Goal: Information Seeking & Learning: Get advice/opinions

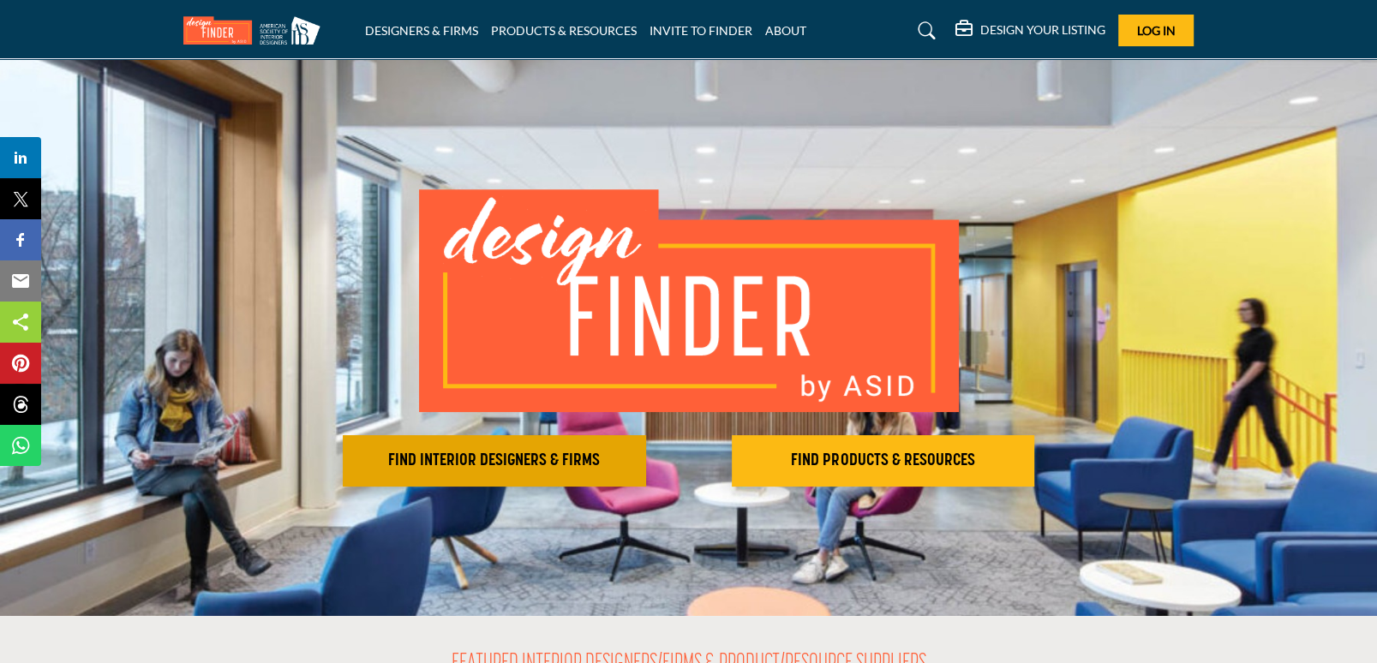
click at [565, 468] on h2 "FIND INTERIOR DESIGNERS & FIRMS" at bounding box center [494, 461] width 293 height 21
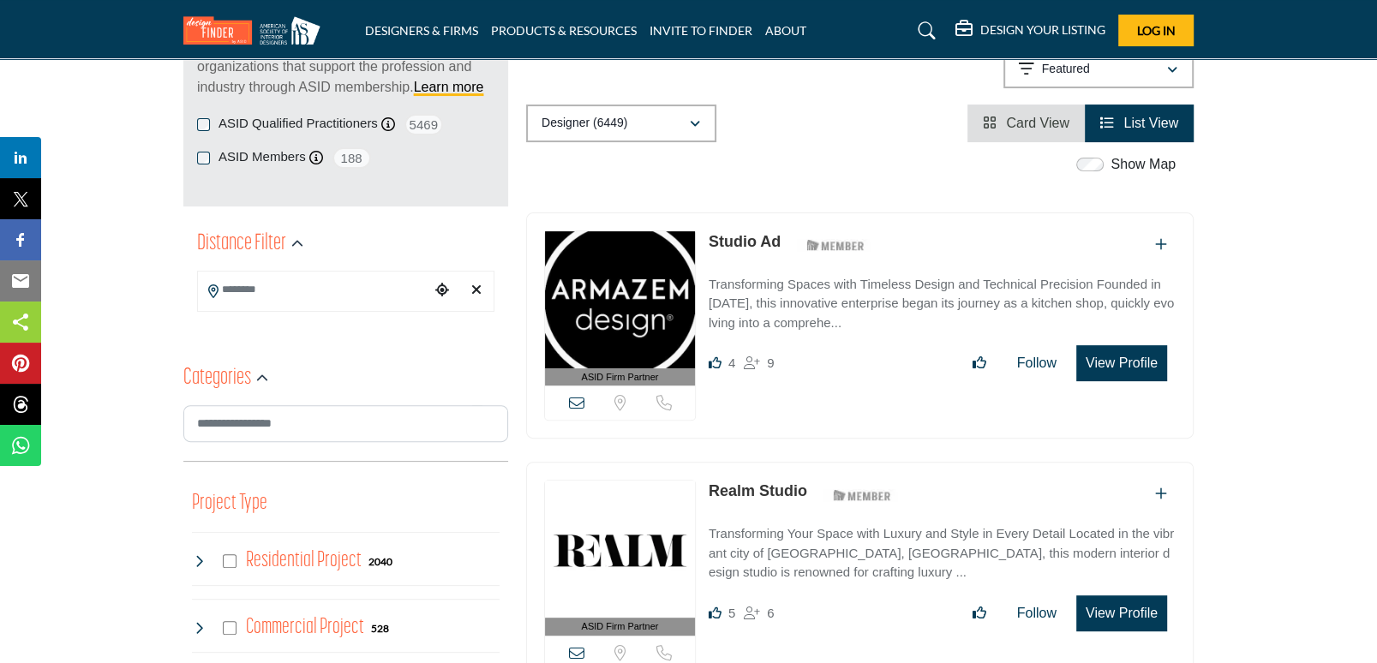
scroll to position [283, 0]
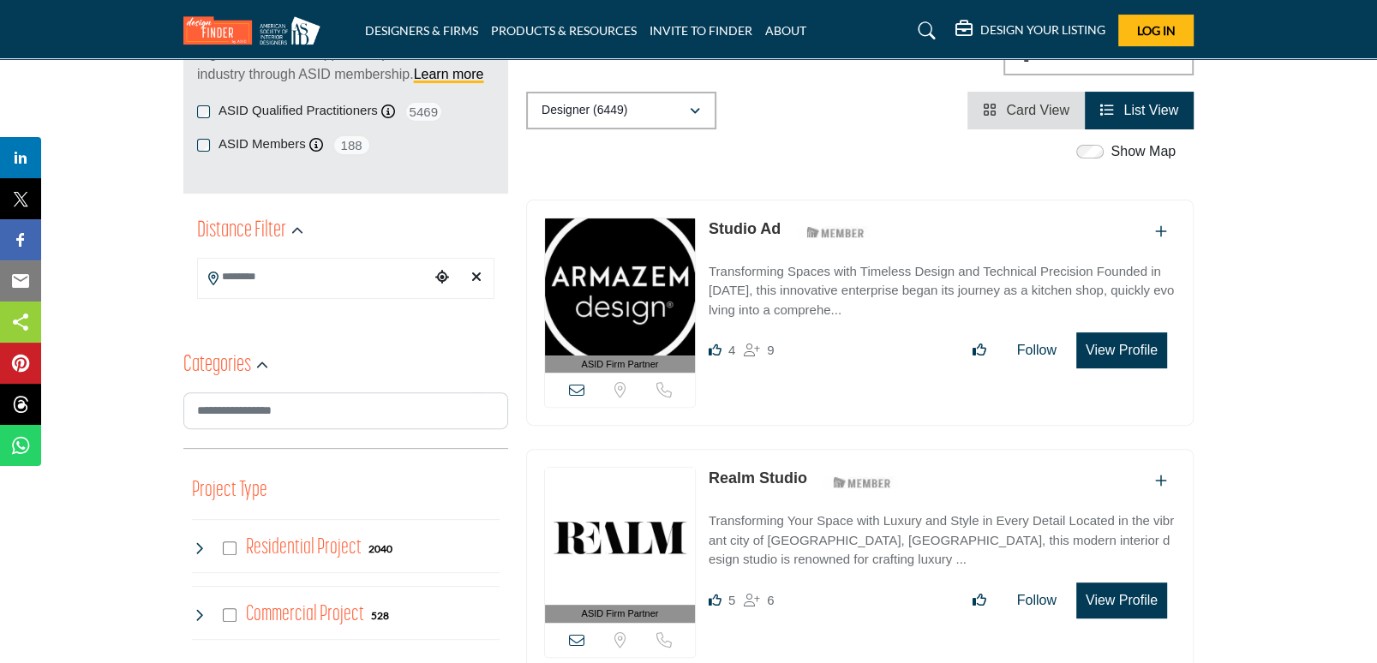
click at [321, 273] on input "Search Location" at bounding box center [313, 277] width 231 height 33
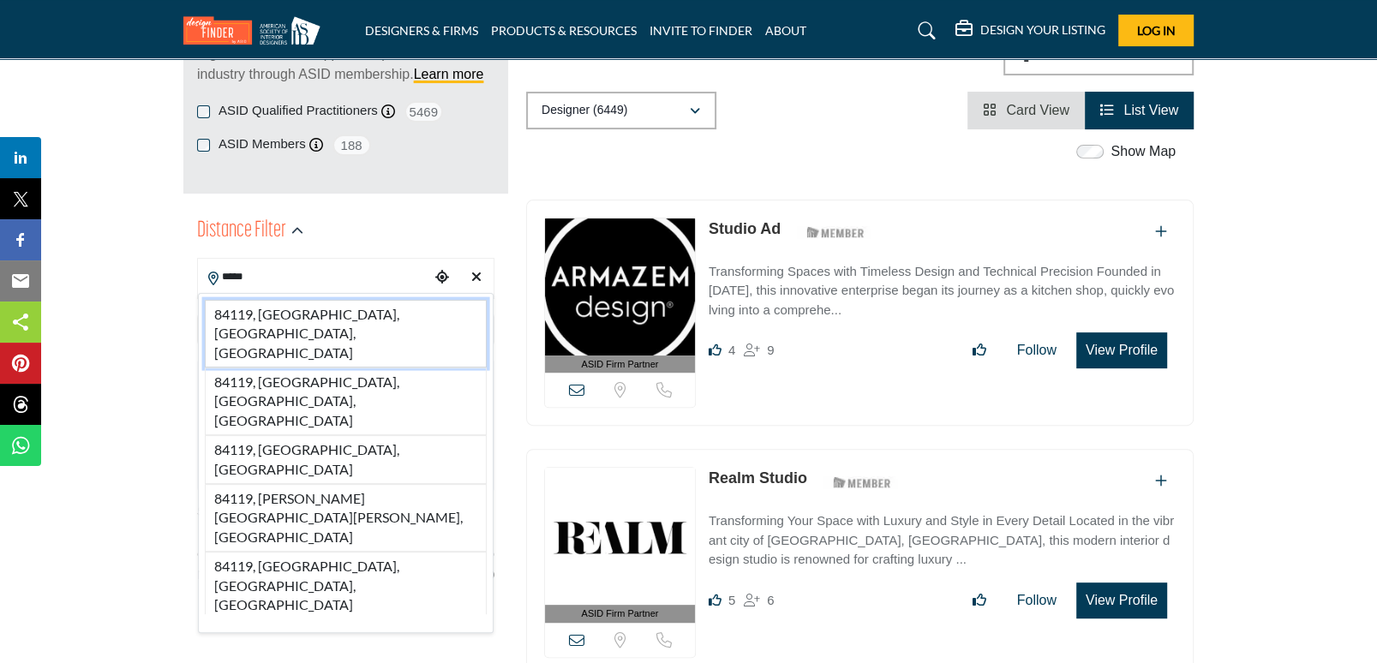
click at [318, 307] on li "84119, [GEOGRAPHIC_DATA], [GEOGRAPHIC_DATA], [GEOGRAPHIC_DATA]" at bounding box center [346, 334] width 282 height 68
type input "**********"
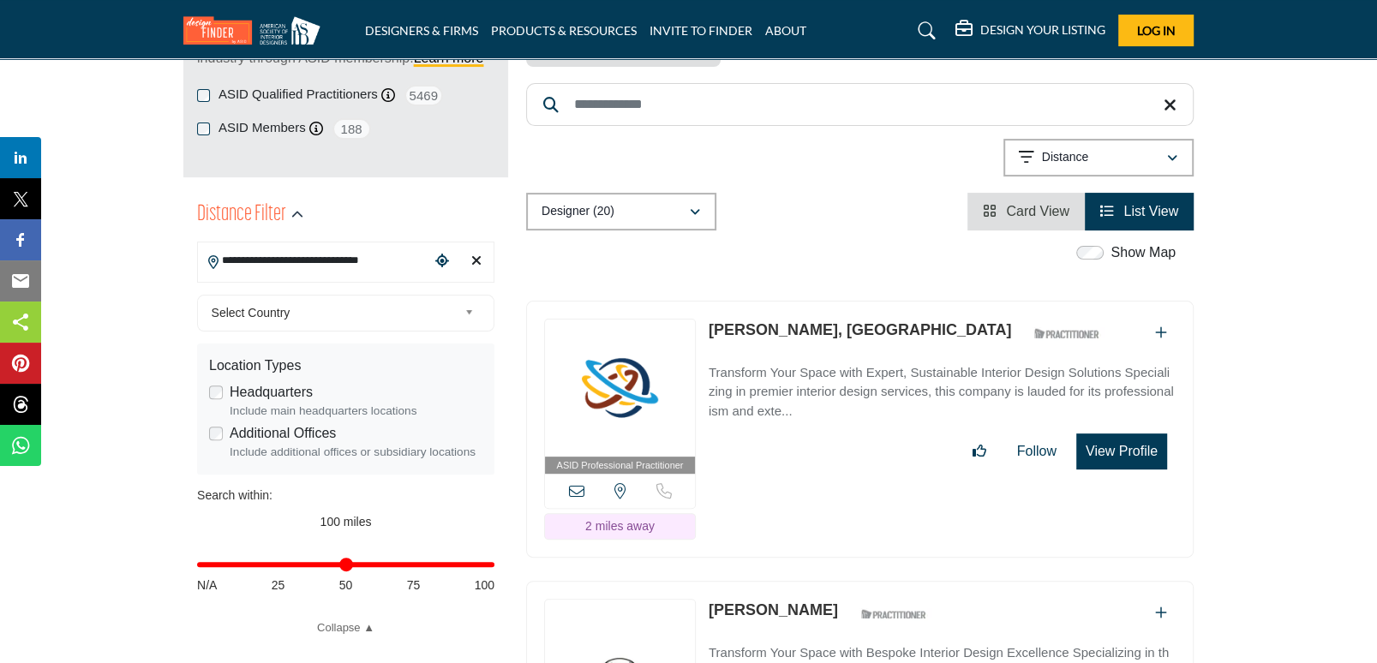
scroll to position [326, 0]
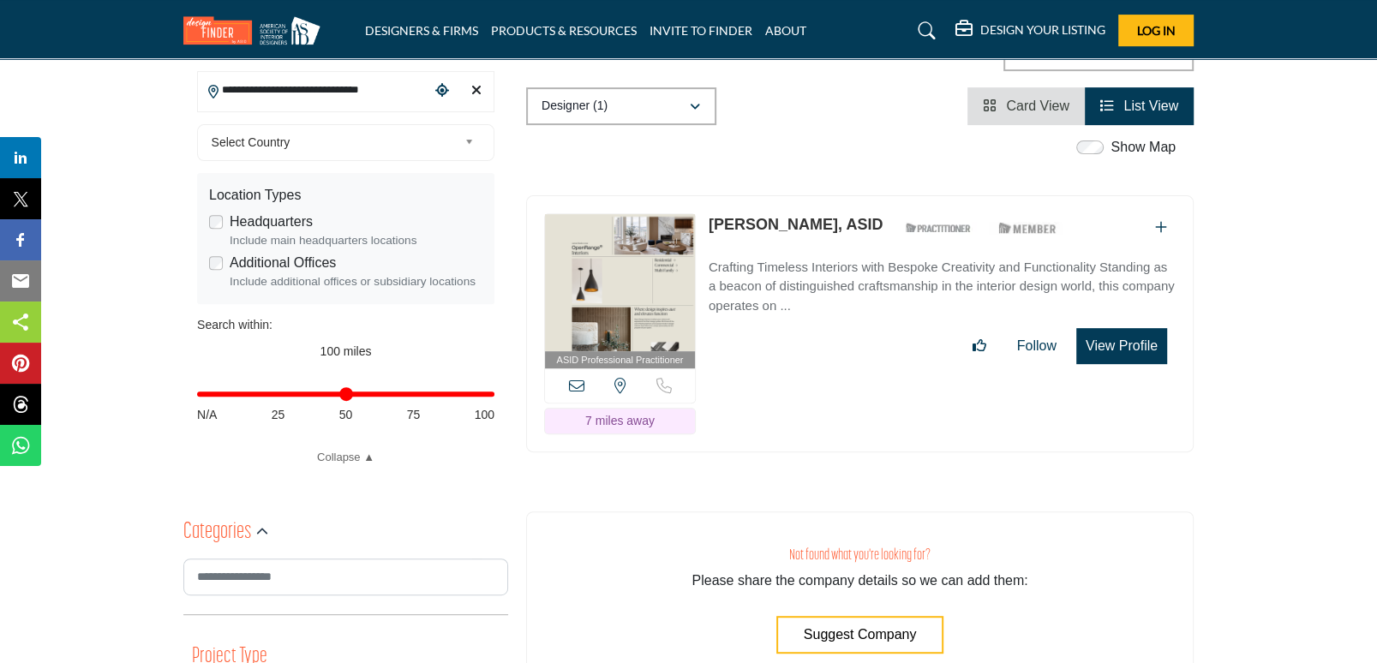
scroll to position [315, 0]
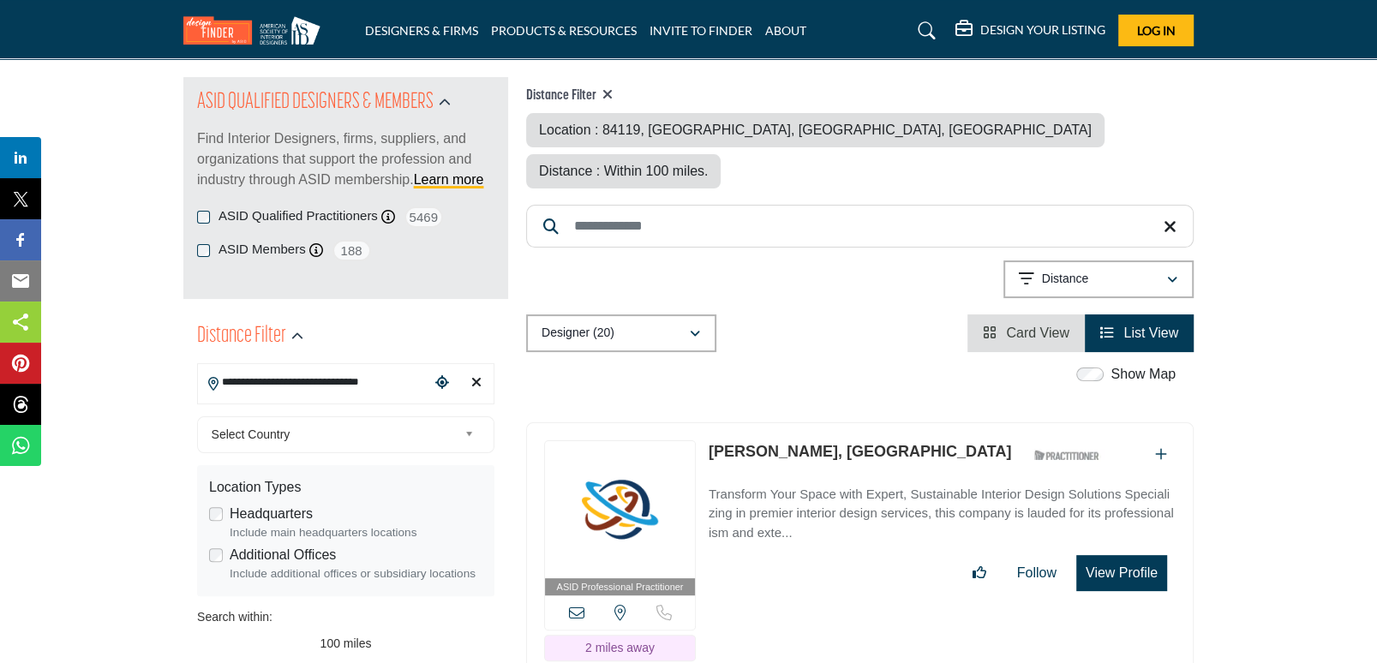
scroll to position [174, 0]
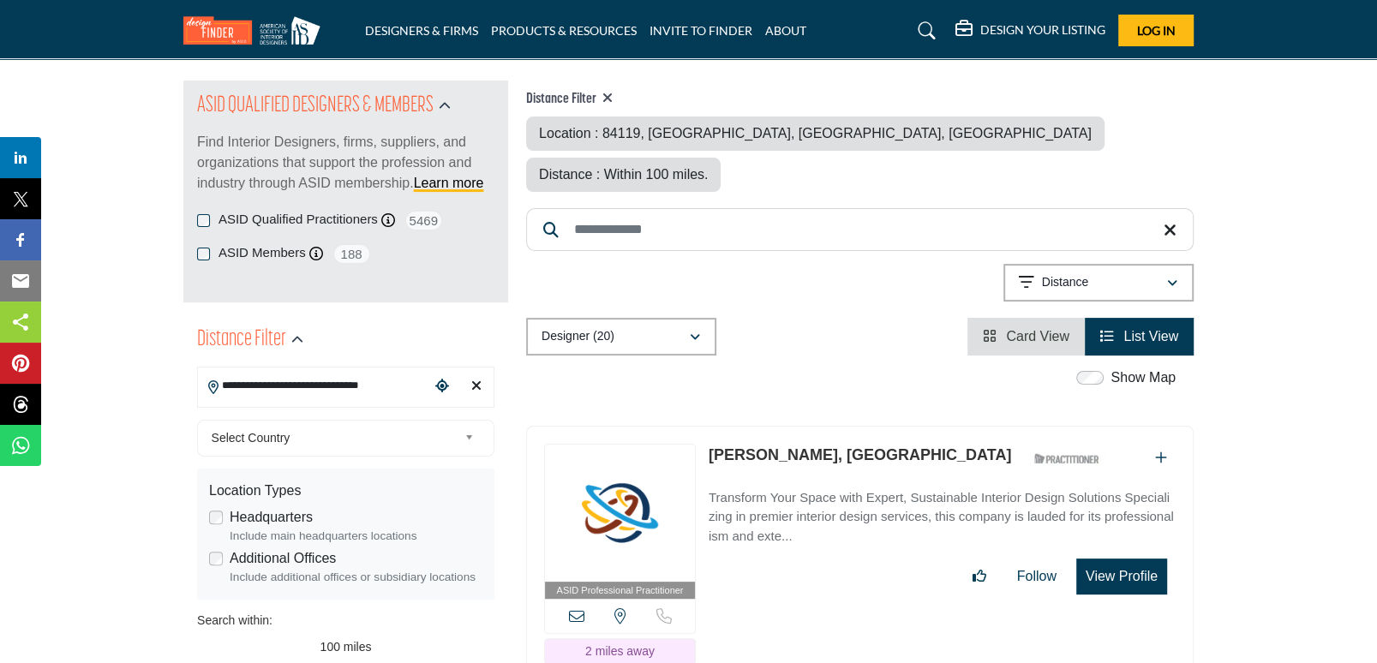
click at [708, 167] on span "Distance : Within 100 miles." at bounding box center [623, 174] width 169 height 15
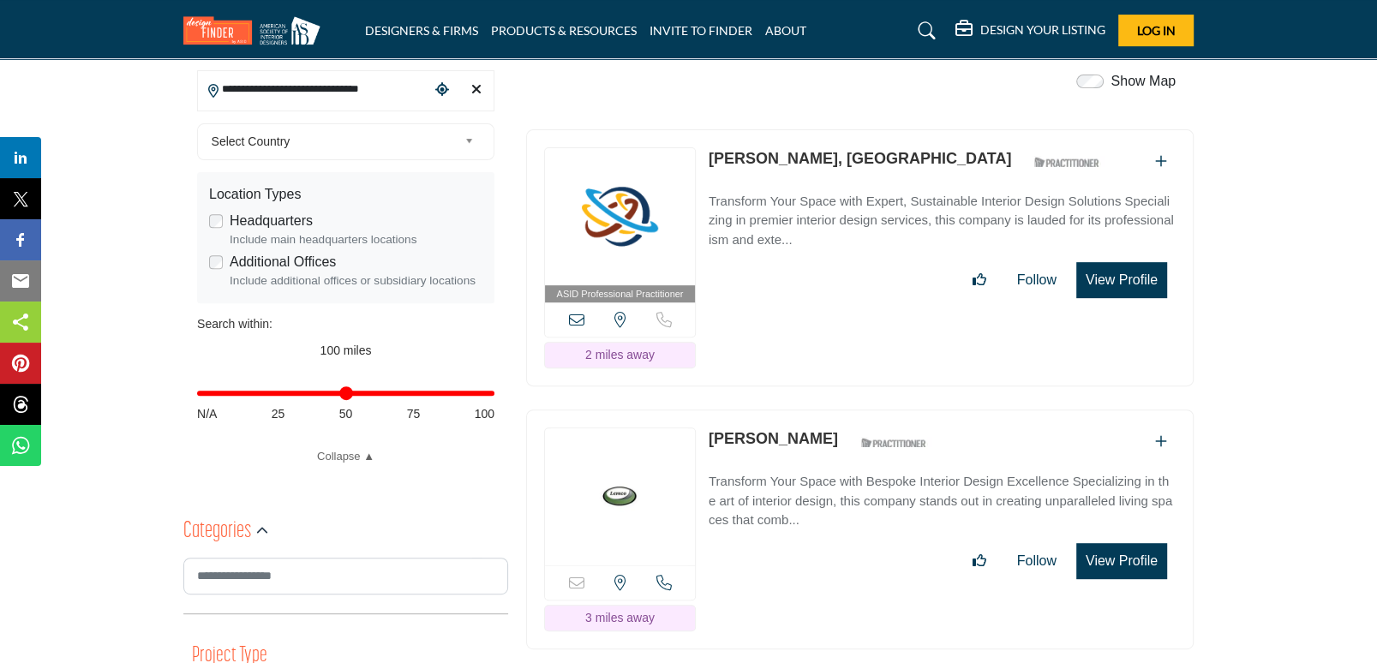
scroll to position [506, 0]
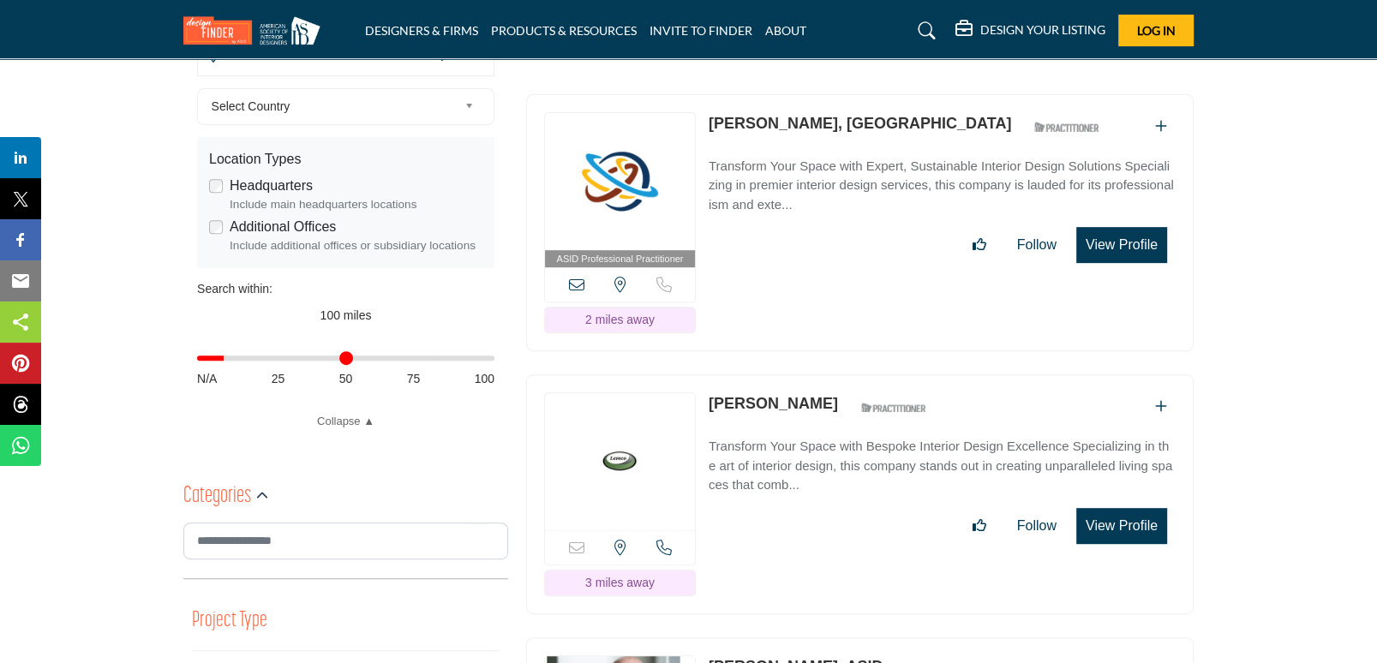
drag, startPoint x: 486, startPoint y: 357, endPoint x: 229, endPoint y: 368, distance: 257.3
click at [229, 360] on input "Distance in miles" at bounding box center [345, 357] width 297 height 3
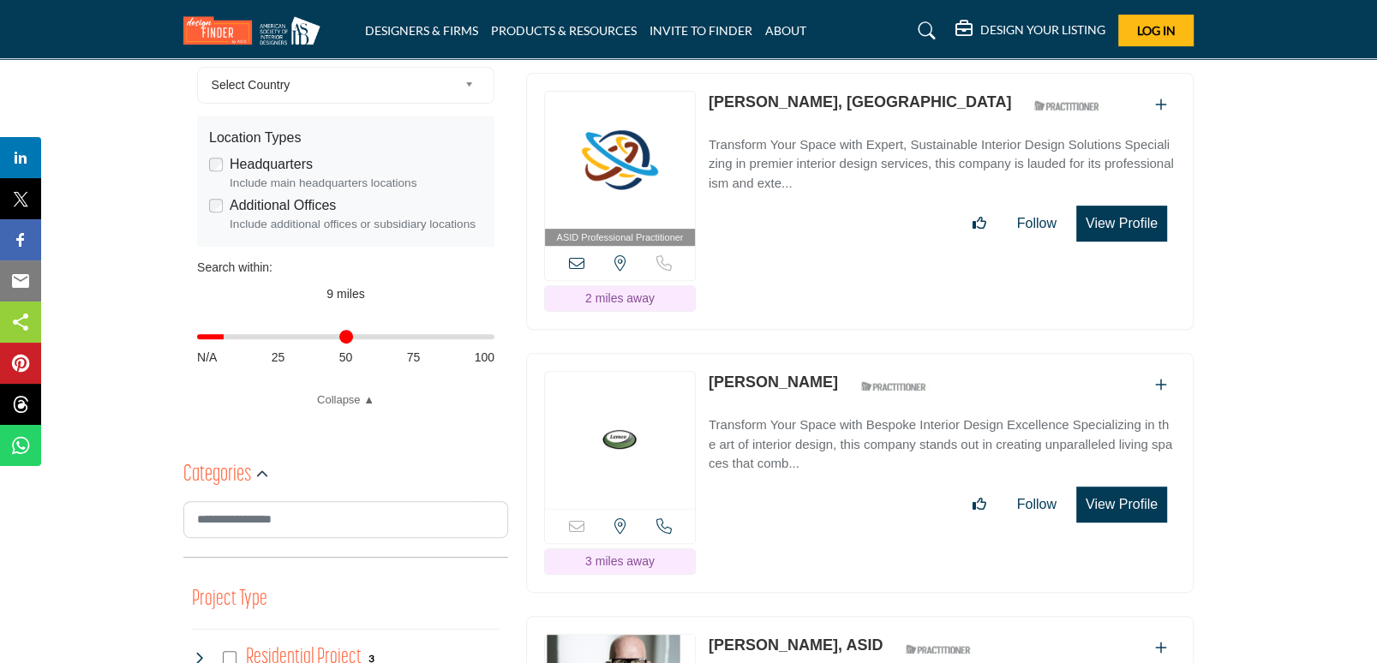
scroll to position [528, 0]
drag, startPoint x: 228, startPoint y: 328, endPoint x: 238, endPoint y: 333, distance: 11.5
click at [238, 334] on input "Distance in miles" at bounding box center [345, 335] width 297 height 3
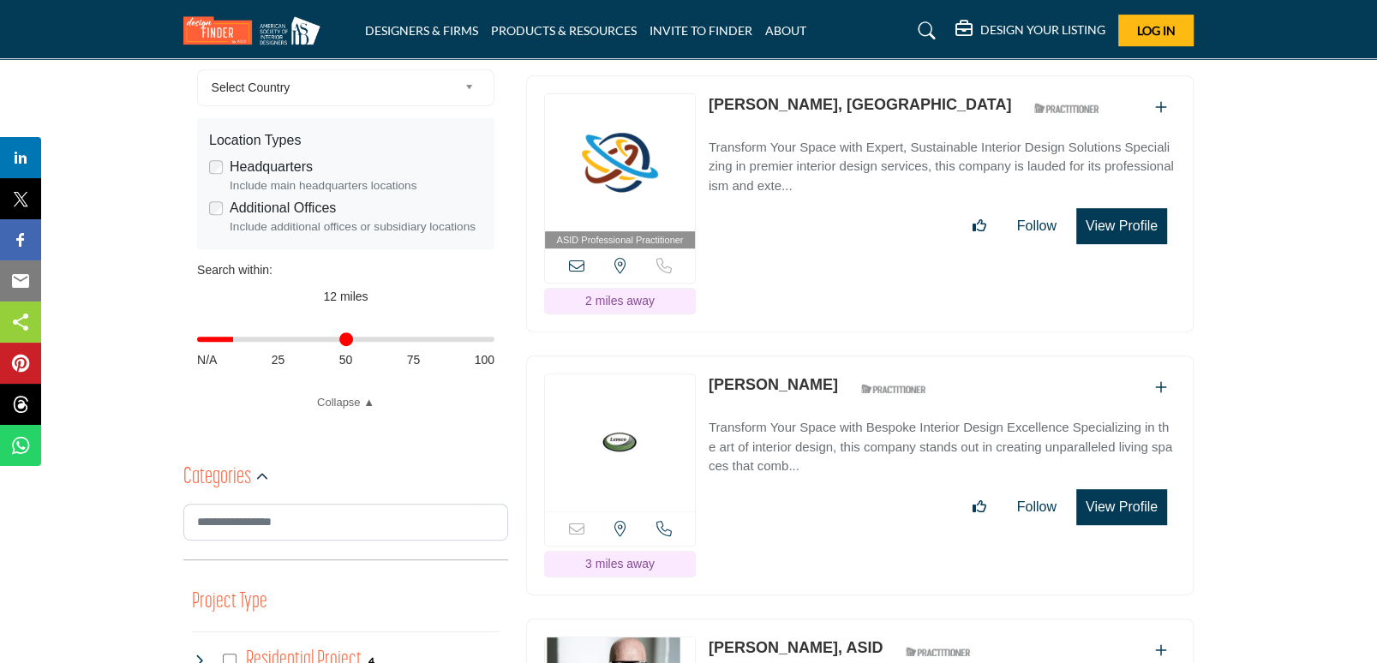
scroll to position [525, 0]
drag, startPoint x: 238, startPoint y: 340, endPoint x: 246, endPoint y: 344, distance: 8.8
type input "**"
click at [246, 340] on input "Distance in miles" at bounding box center [345, 338] width 297 height 3
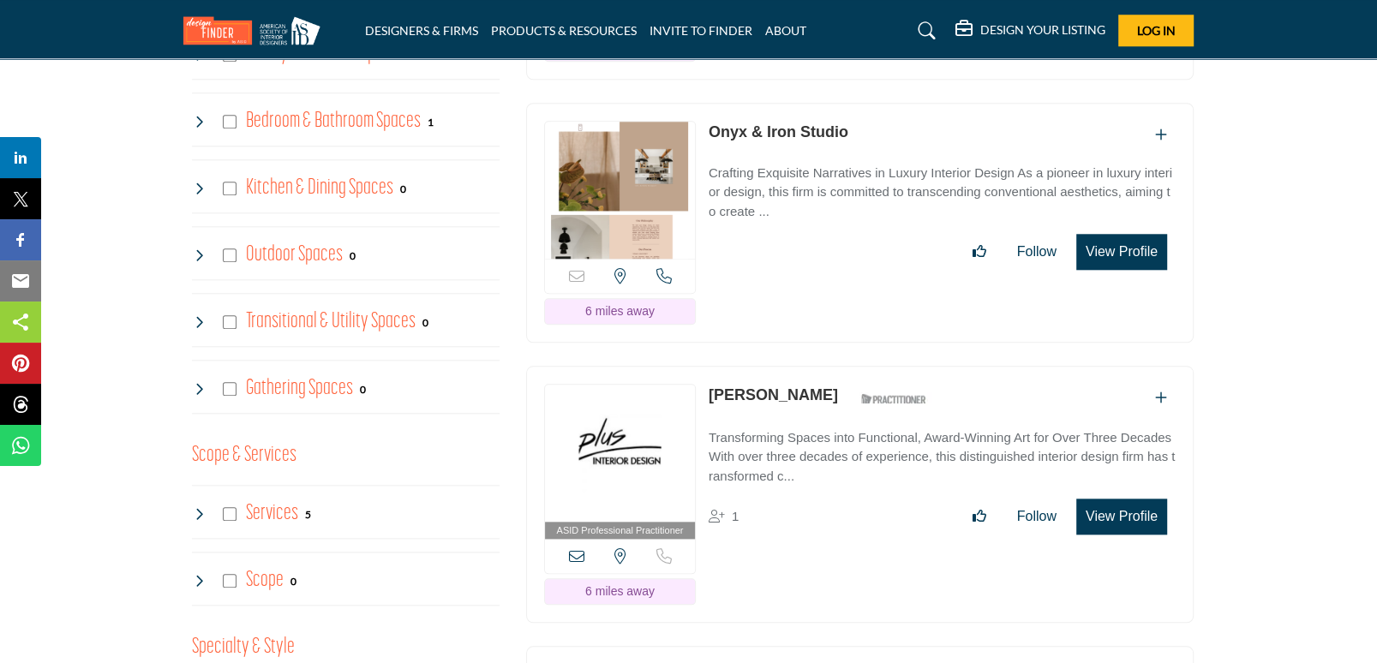
scroll to position [1322, 0]
click at [652, 258] on div "Sorry, but this listing is on a subscription plan which does not allow users to…" at bounding box center [620, 275] width 150 height 34
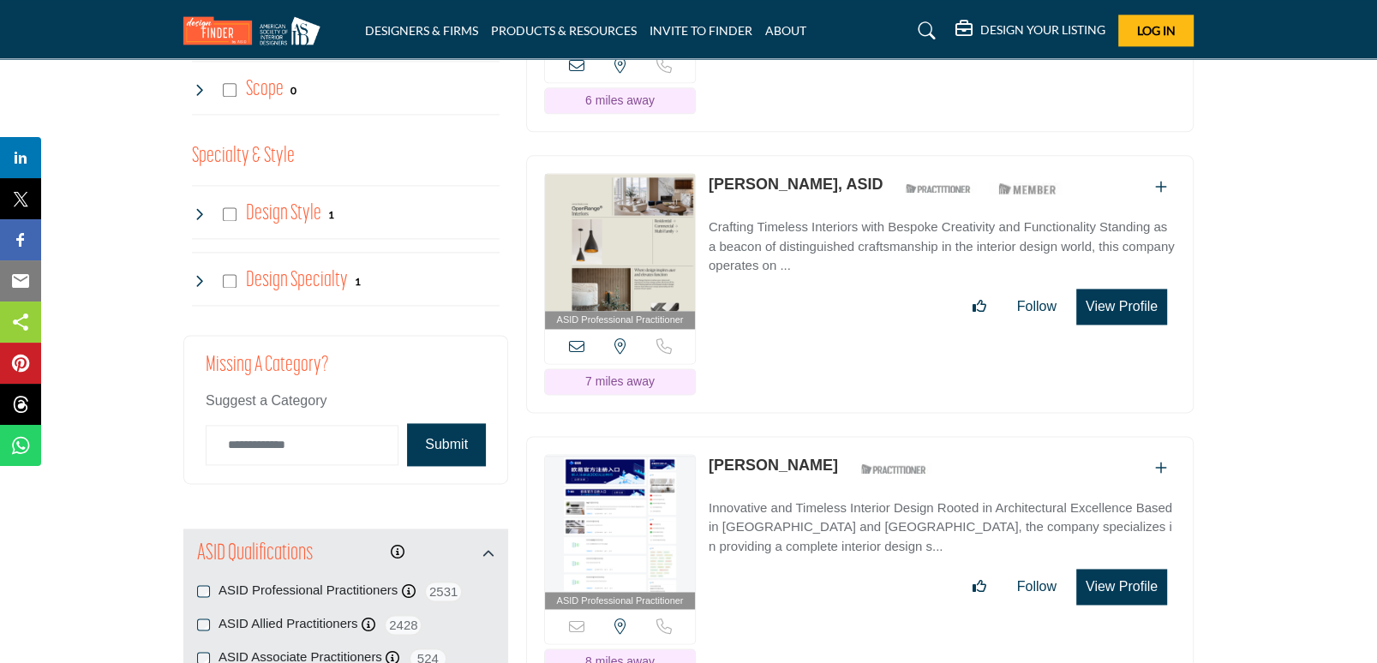
scroll to position [0, 0]
